Goal: Task Accomplishment & Management: Use online tool/utility

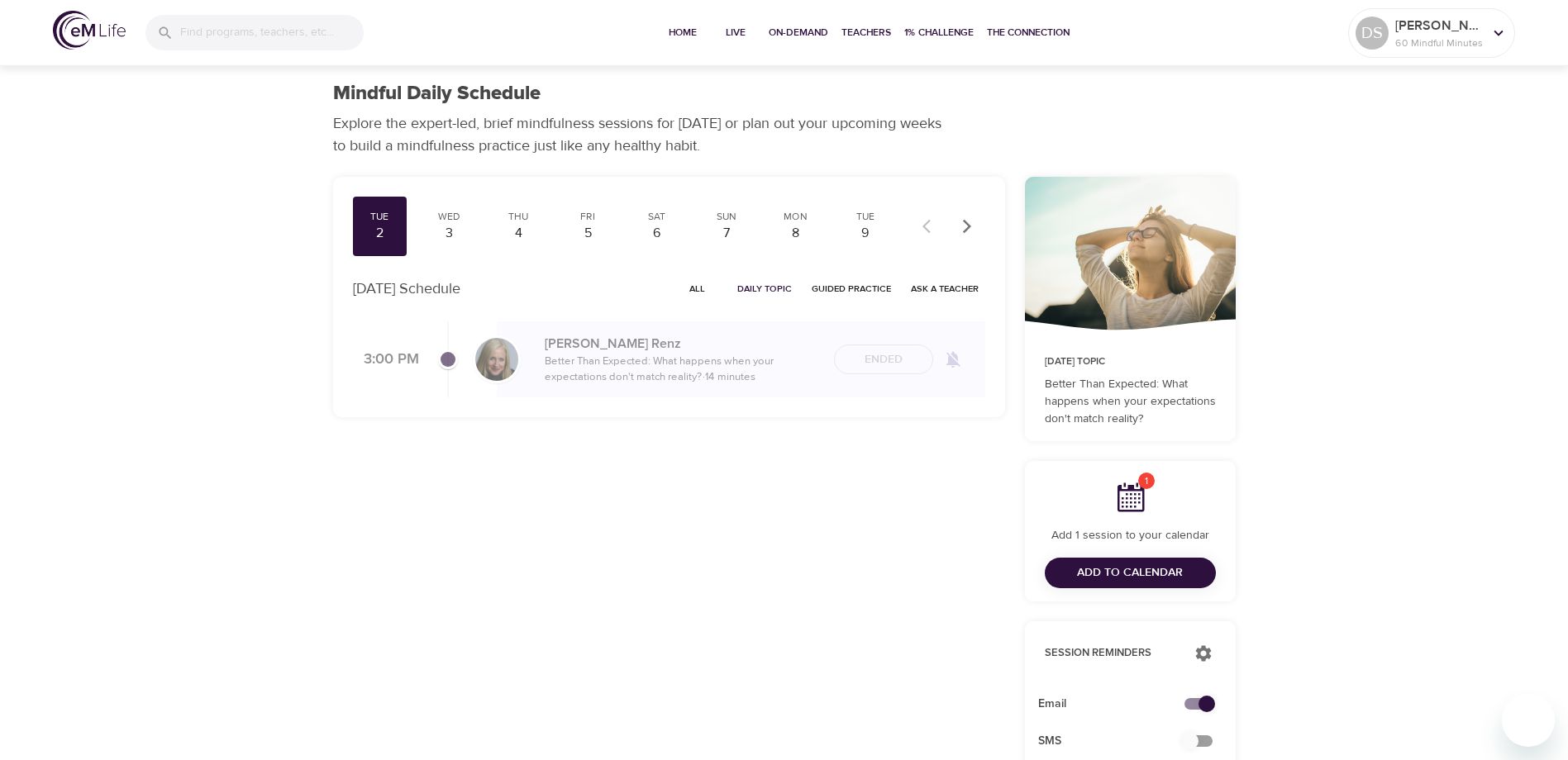
click at [887, 352] on div "Ended" at bounding box center [884, 359] width 99 height 30
click at [453, 233] on div "3" at bounding box center [449, 233] width 41 height 19
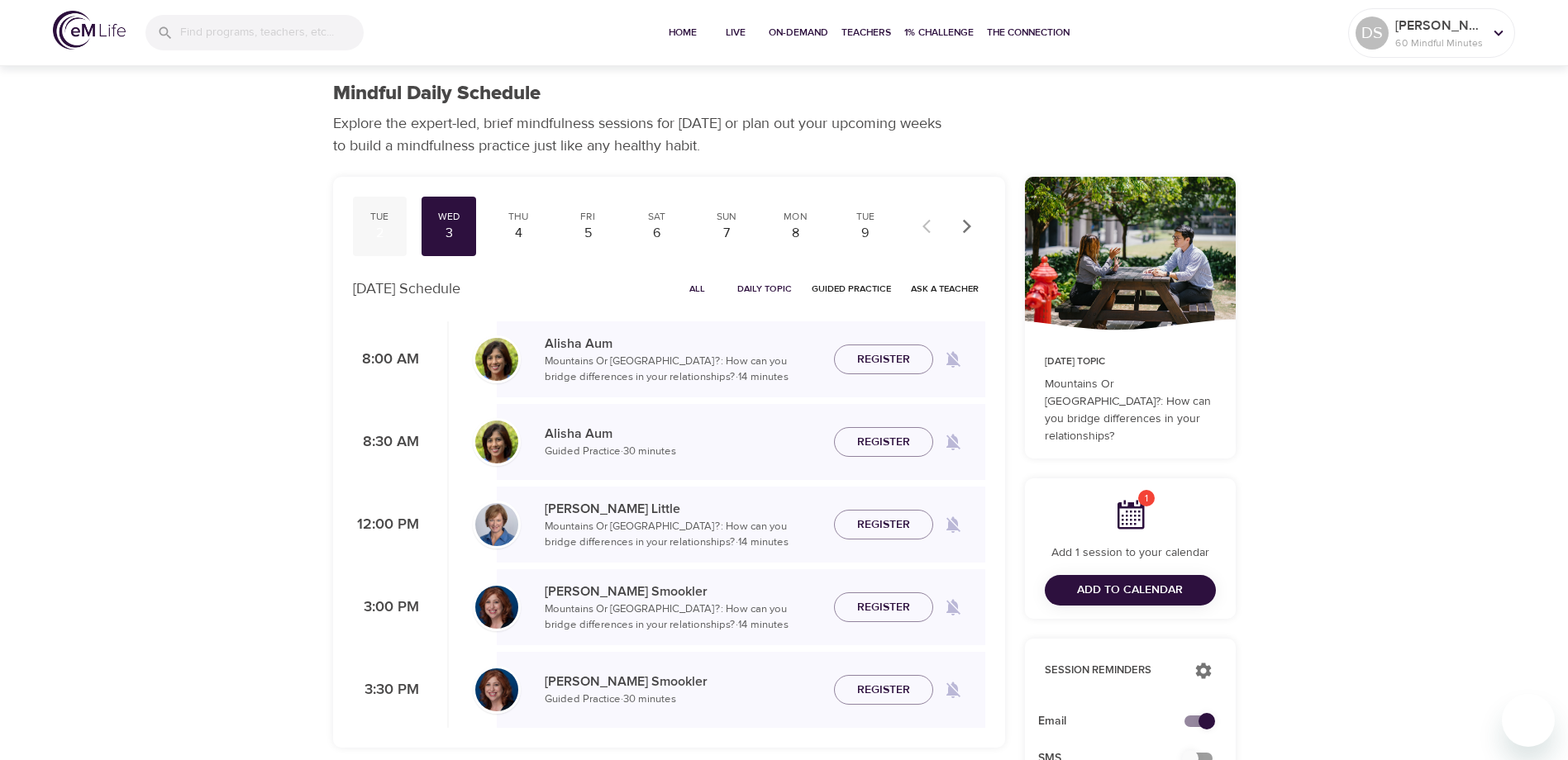
click at [391, 228] on div "2" at bounding box center [380, 233] width 41 height 19
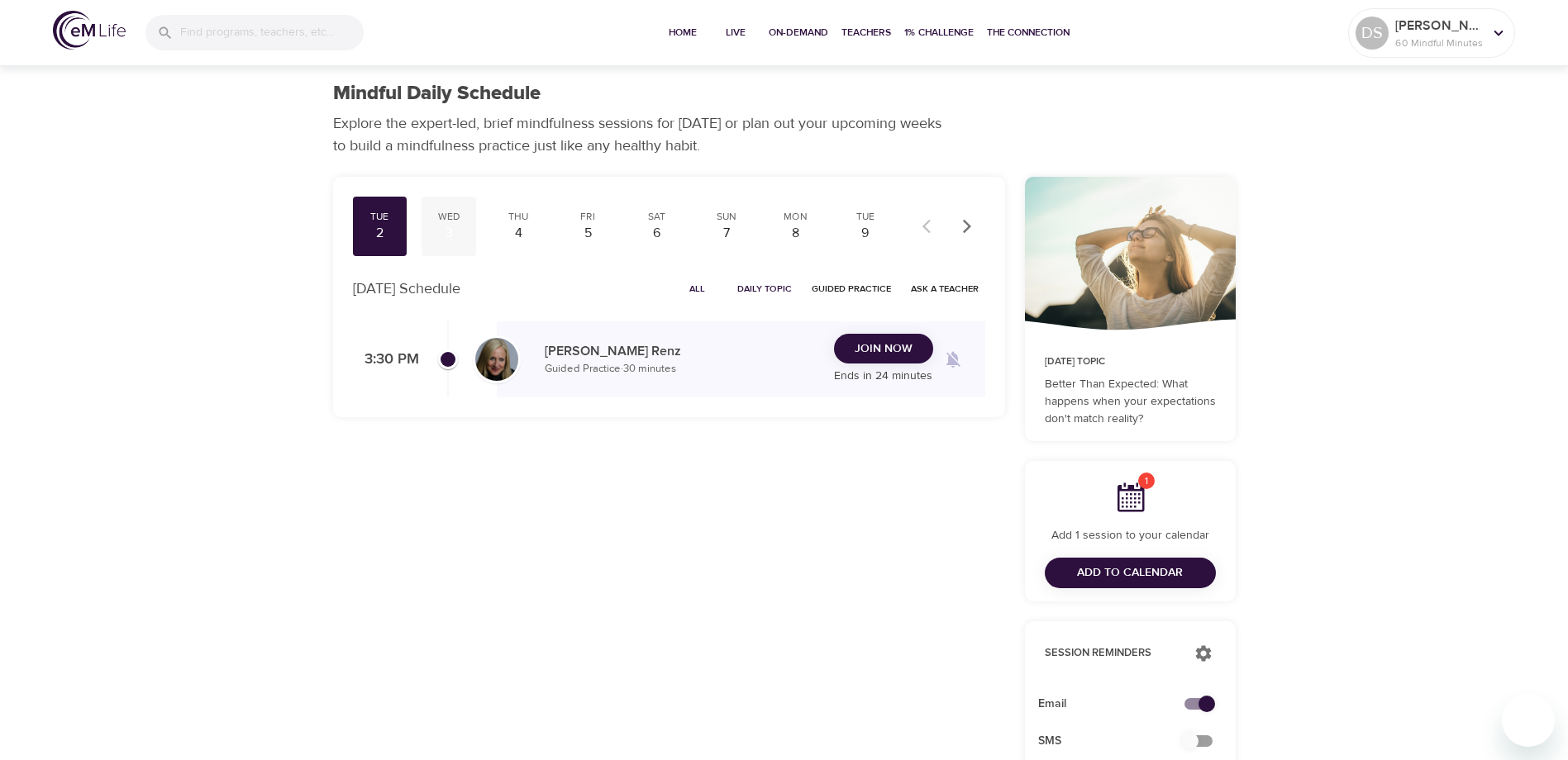
click at [452, 226] on div "3" at bounding box center [449, 233] width 41 height 19
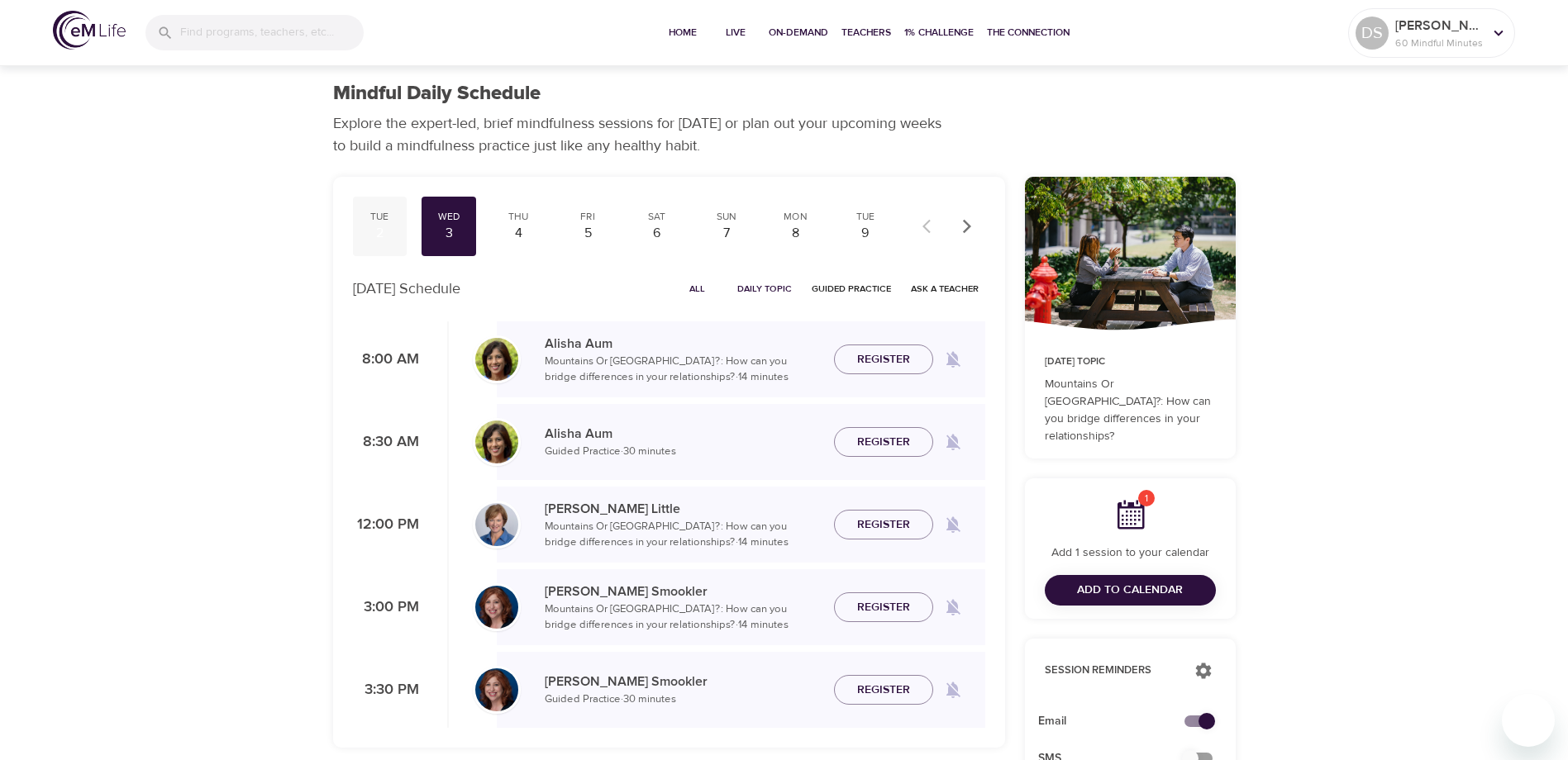
click at [389, 218] on div "Tue" at bounding box center [380, 217] width 41 height 14
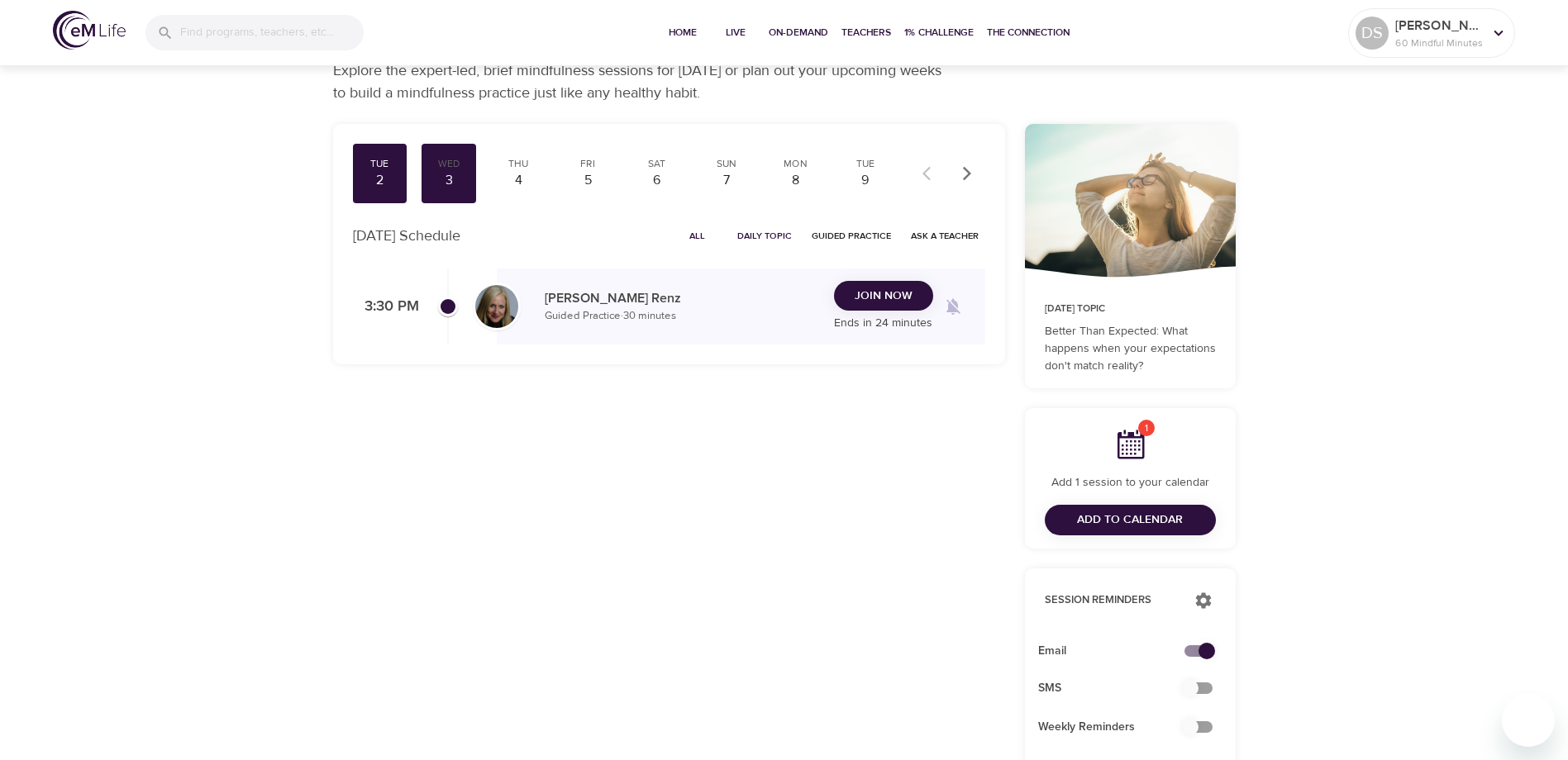
scroll to position [83, 0]
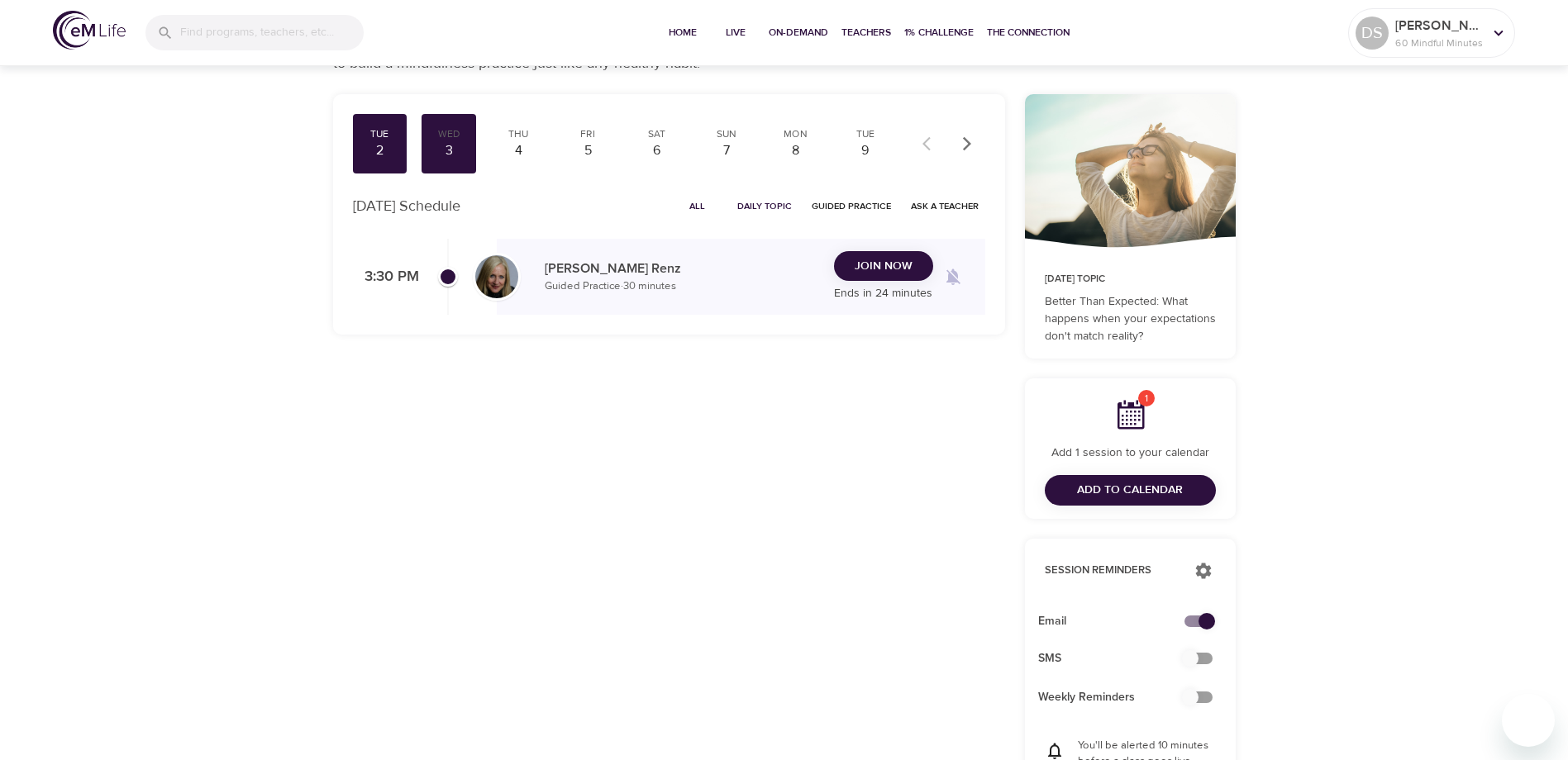
click at [902, 266] on span "Join Now" at bounding box center [884, 266] width 58 height 21
